Goal: Navigation & Orientation: Go to known website

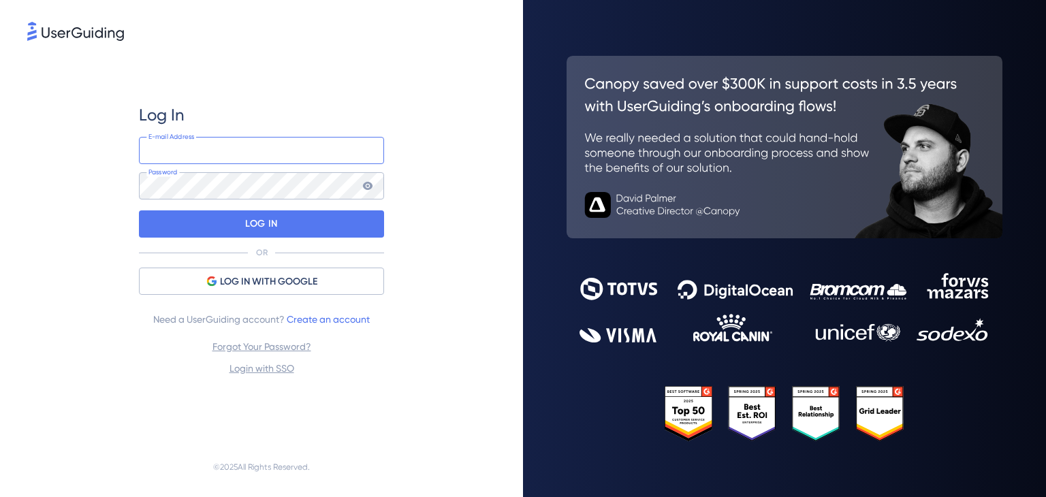
click at [255, 153] on input "email" at bounding box center [261, 150] width 245 height 27
click at [0, 497] on com-1password-button at bounding box center [0, 497] width 0 height 0
click at [257, 149] on input "email" at bounding box center [261, 150] width 245 height 27
type input "[EMAIL_ADDRESS][DOMAIN_NAME]"
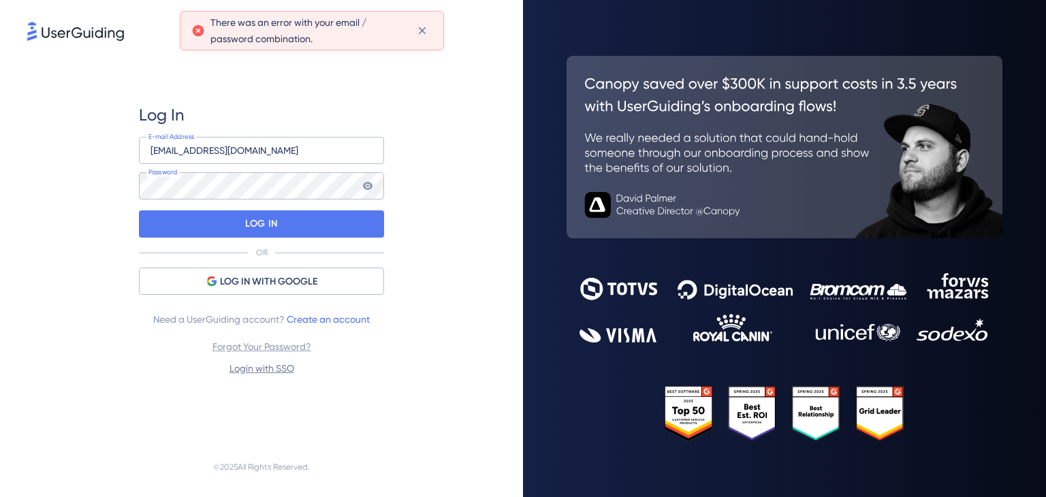
click at [267, 368] on link "Login with SSO" at bounding box center [262, 368] width 65 height 11
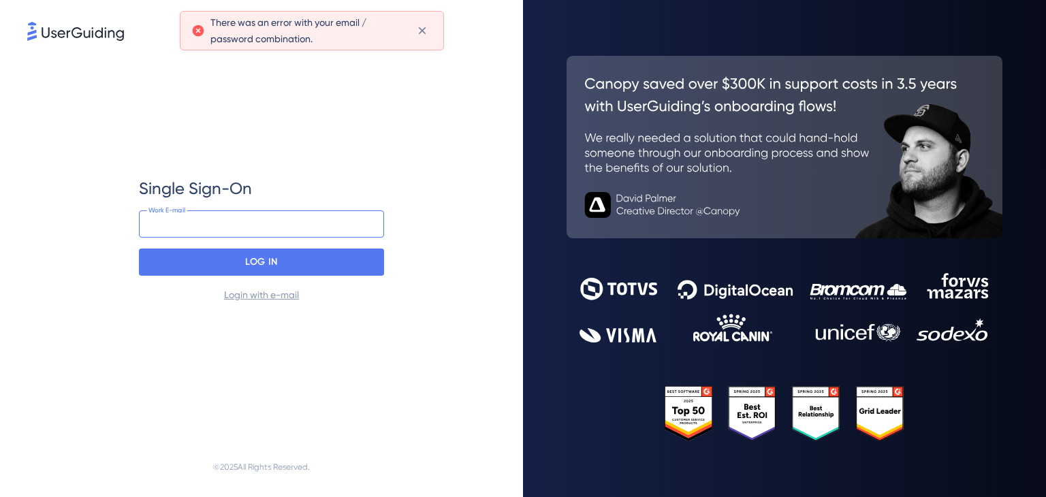
click at [221, 227] on input "email" at bounding box center [261, 224] width 245 height 27
type input "[EMAIL_ADDRESS][DOMAIN_NAME]"
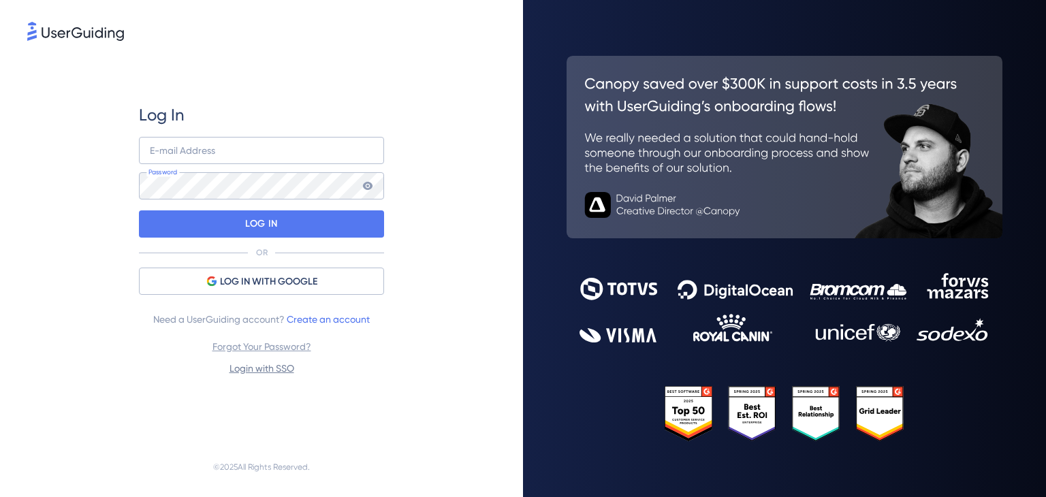
click at [275, 371] on link "Login with SSO" at bounding box center [262, 368] width 65 height 11
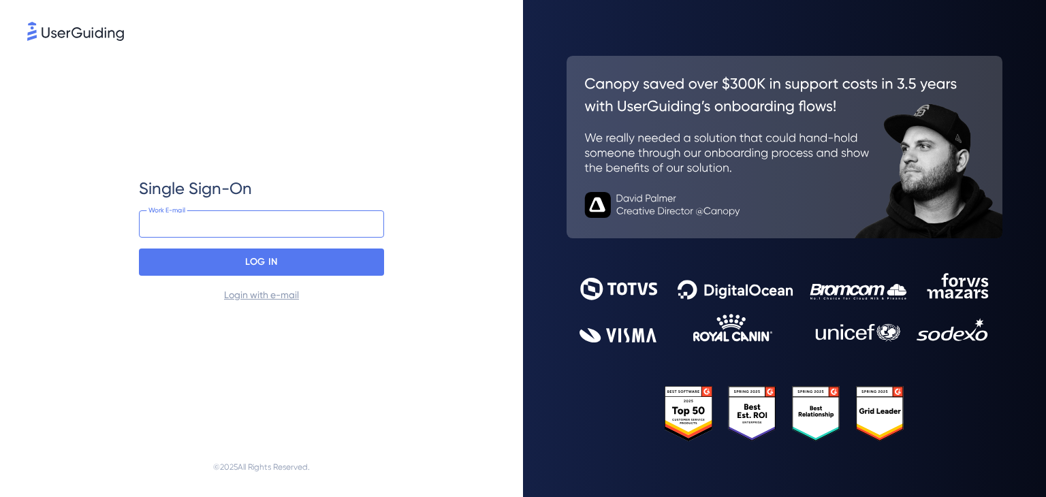
click at [239, 220] on input "email" at bounding box center [261, 224] width 245 height 27
type input "[EMAIL_ADDRESS][DOMAIN_NAME]"
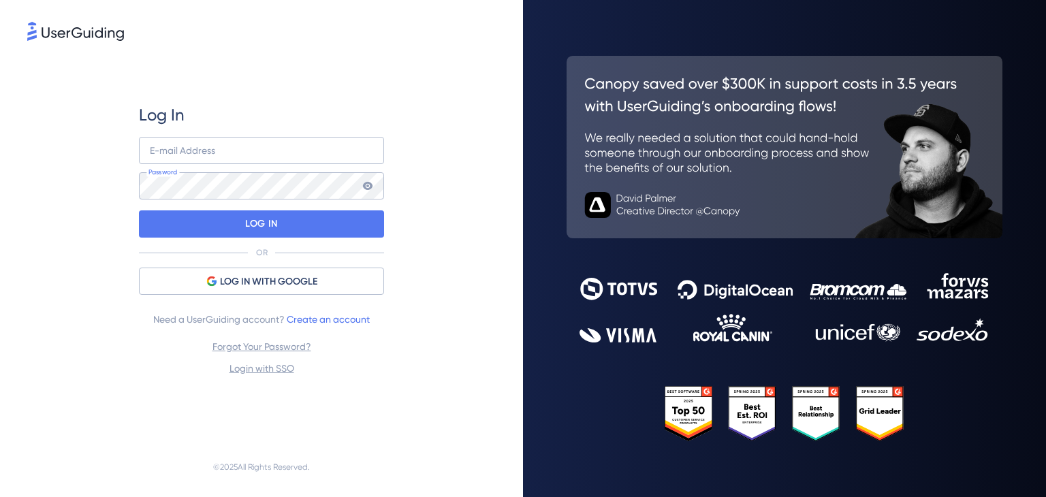
click at [90, 29] on img at bounding box center [75, 31] width 97 height 19
